Goal: Task Accomplishment & Management: Complete application form

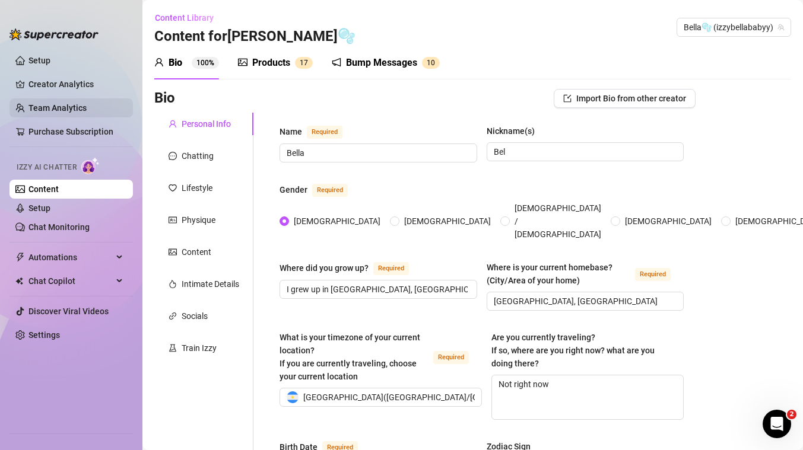
click at [81, 113] on link "Team Analytics" at bounding box center [57, 107] width 58 height 9
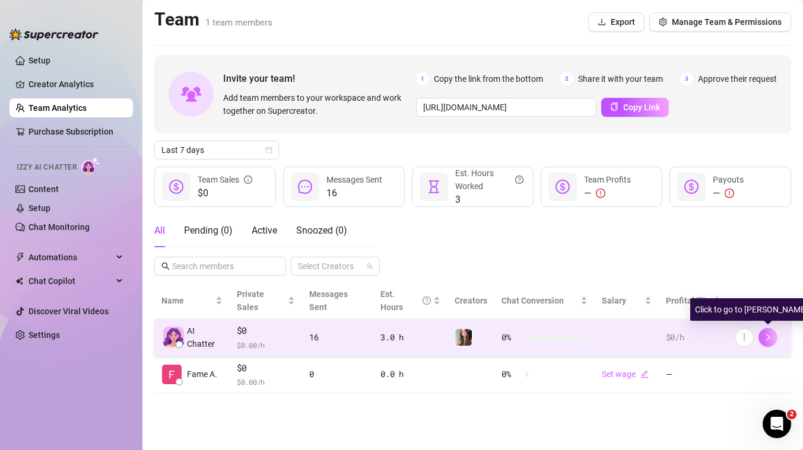
click at [767, 334] on icon "right" at bounding box center [768, 338] width 8 height 8
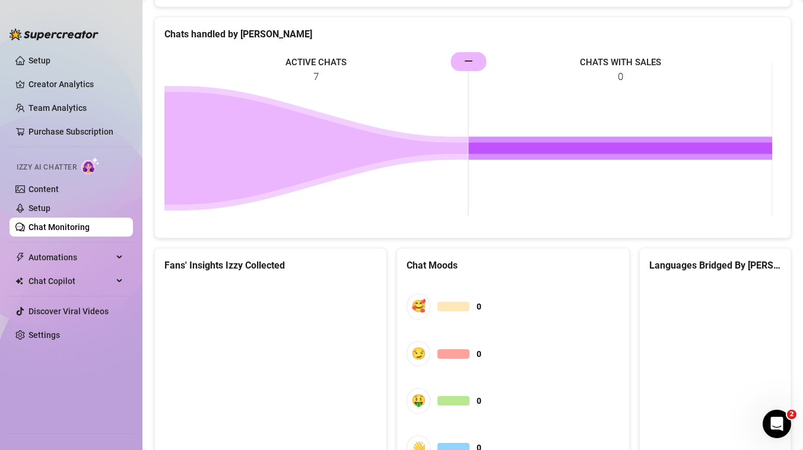
scroll to position [459, 0]
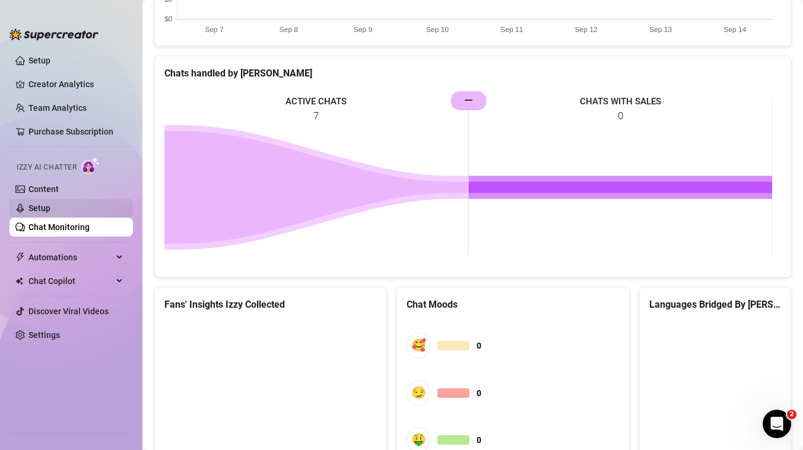
click at [50, 204] on link "Setup" at bounding box center [39, 208] width 22 height 9
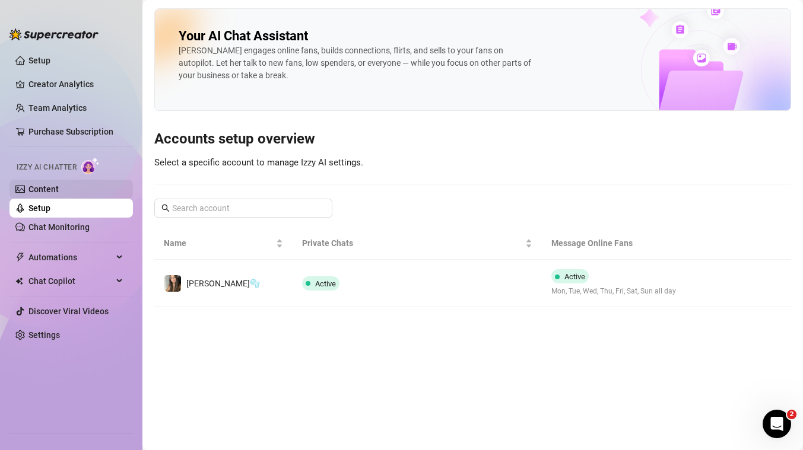
click at [49, 194] on link "Content" at bounding box center [43, 189] width 30 height 9
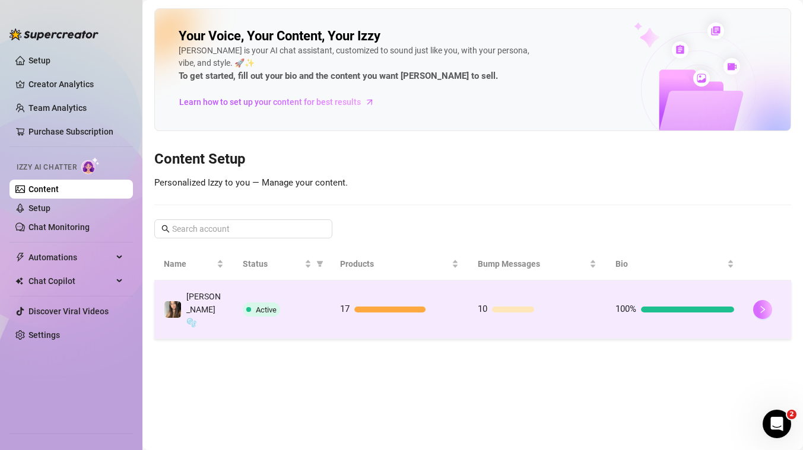
click at [764, 306] on icon "right" at bounding box center [762, 310] width 8 height 8
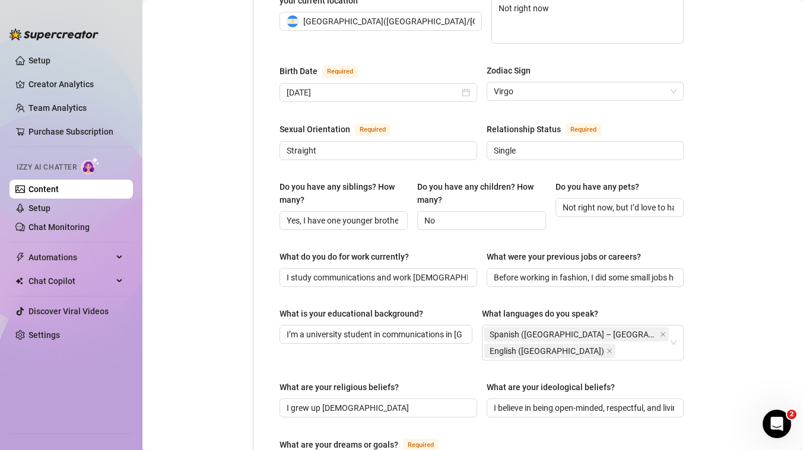
scroll to position [209, 0]
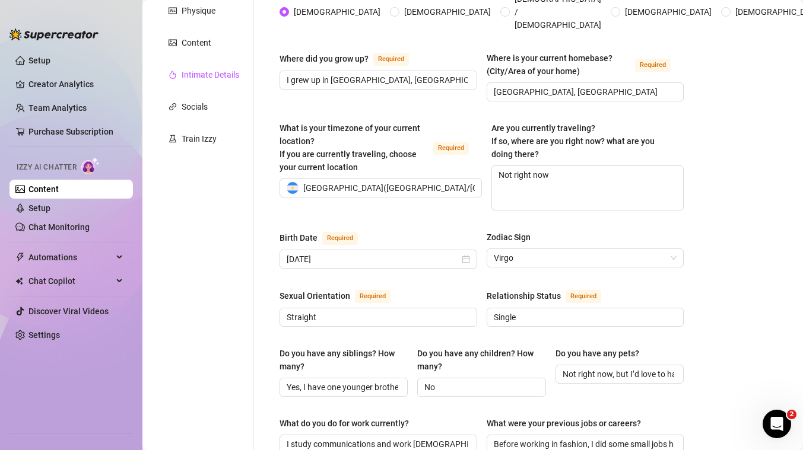
click at [212, 78] on div "Intimate Details" at bounding box center [211, 74] width 58 height 13
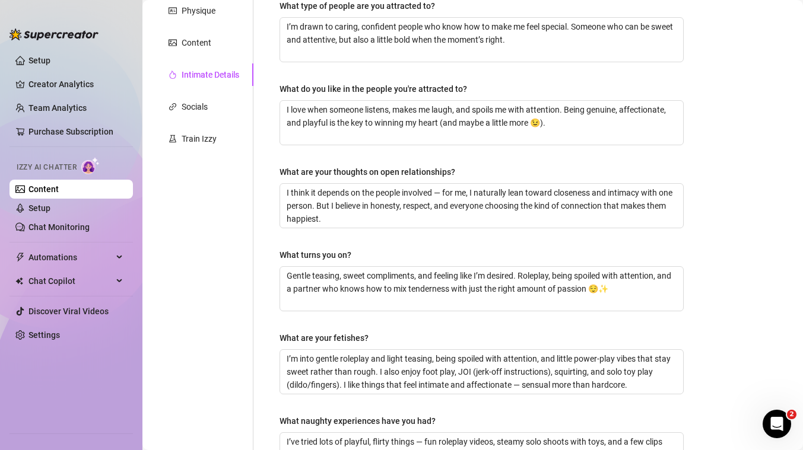
click at [196, 28] on div "Personal Info Chatting Lifestyle Physique Content Intimate Details Socials Trai…" at bounding box center [203, 214] width 99 height 623
click at [193, 16] on div "Physique" at bounding box center [199, 10] width 34 height 13
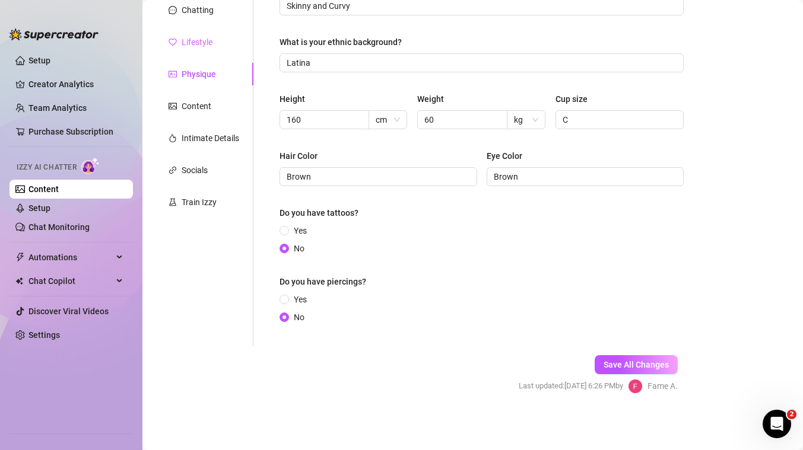
scroll to position [146, 0]
click at [193, 46] on div "Lifestyle" at bounding box center [197, 42] width 31 height 13
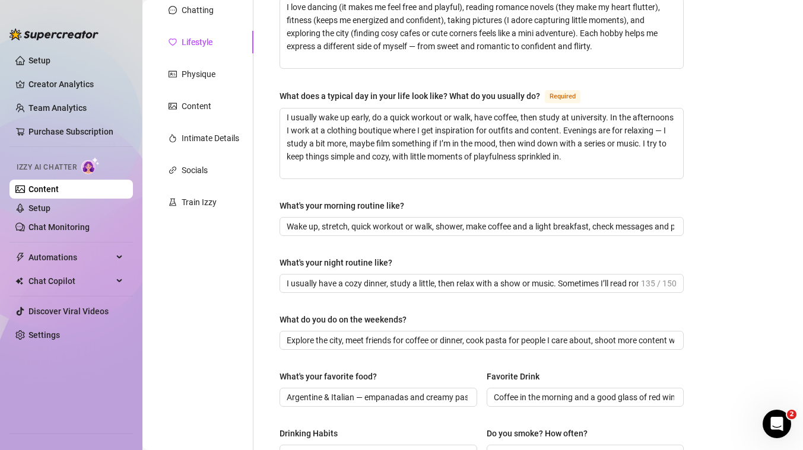
click at [191, 151] on div "Personal Info Chatting Lifestyle Physique Content Intimate Details Socials Trai…" at bounding box center [203, 367] width 99 height 800
click at [190, 167] on div "Socials" at bounding box center [195, 170] width 26 height 13
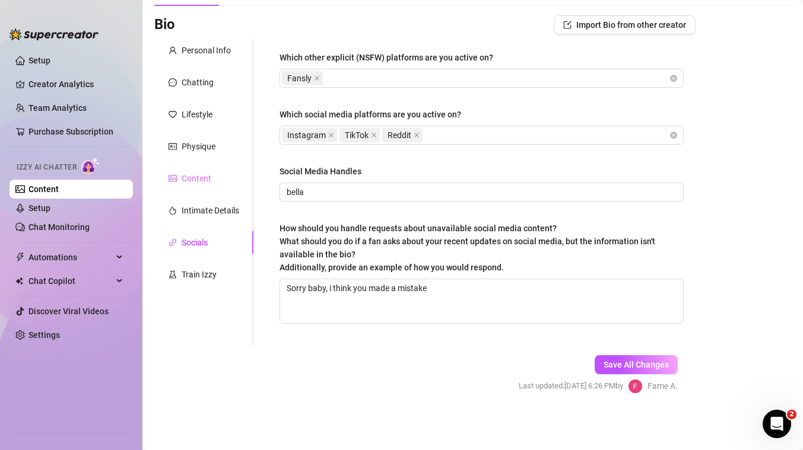
scroll to position [74, 0]
click at [185, 167] on div "Content" at bounding box center [203, 178] width 99 height 23
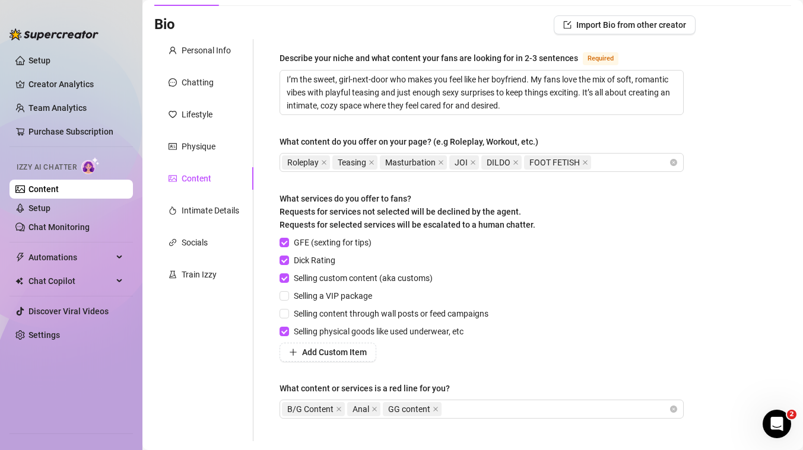
click at [179, 100] on div "Personal Info Chatting Lifestyle Physique Content Intimate Details Socials Trai…" at bounding box center [203, 240] width 99 height 402
click at [179, 66] on div "Personal Info Chatting Lifestyle Physique Content Intimate Details Socials Trai…" at bounding box center [203, 240] width 99 height 402
click at [179, 81] on div "Chatting" at bounding box center [191, 82] width 45 height 13
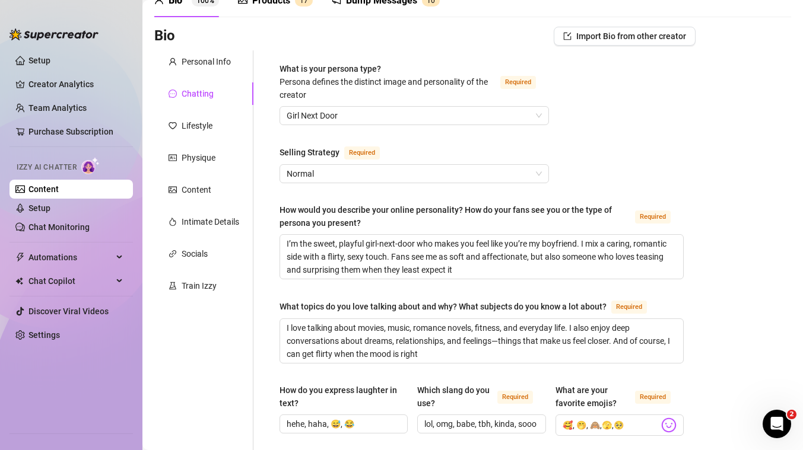
scroll to position [0, 0]
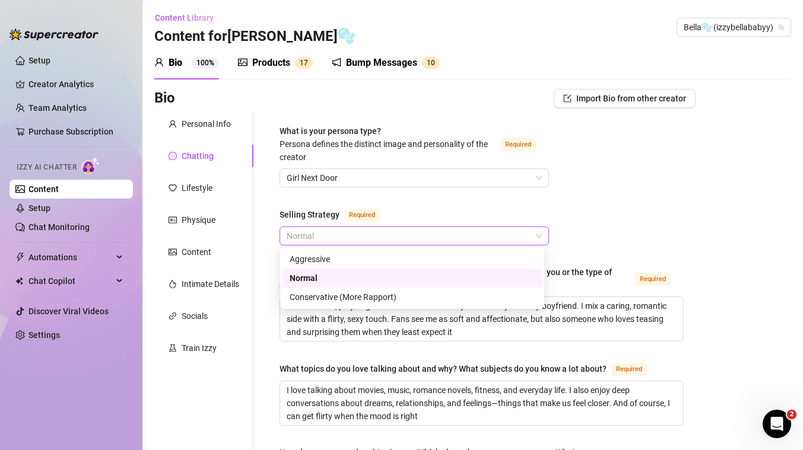
click at [366, 242] on span "Normal" at bounding box center [414, 236] width 255 height 18
